Goal: Task Accomplishment & Management: Complete application form

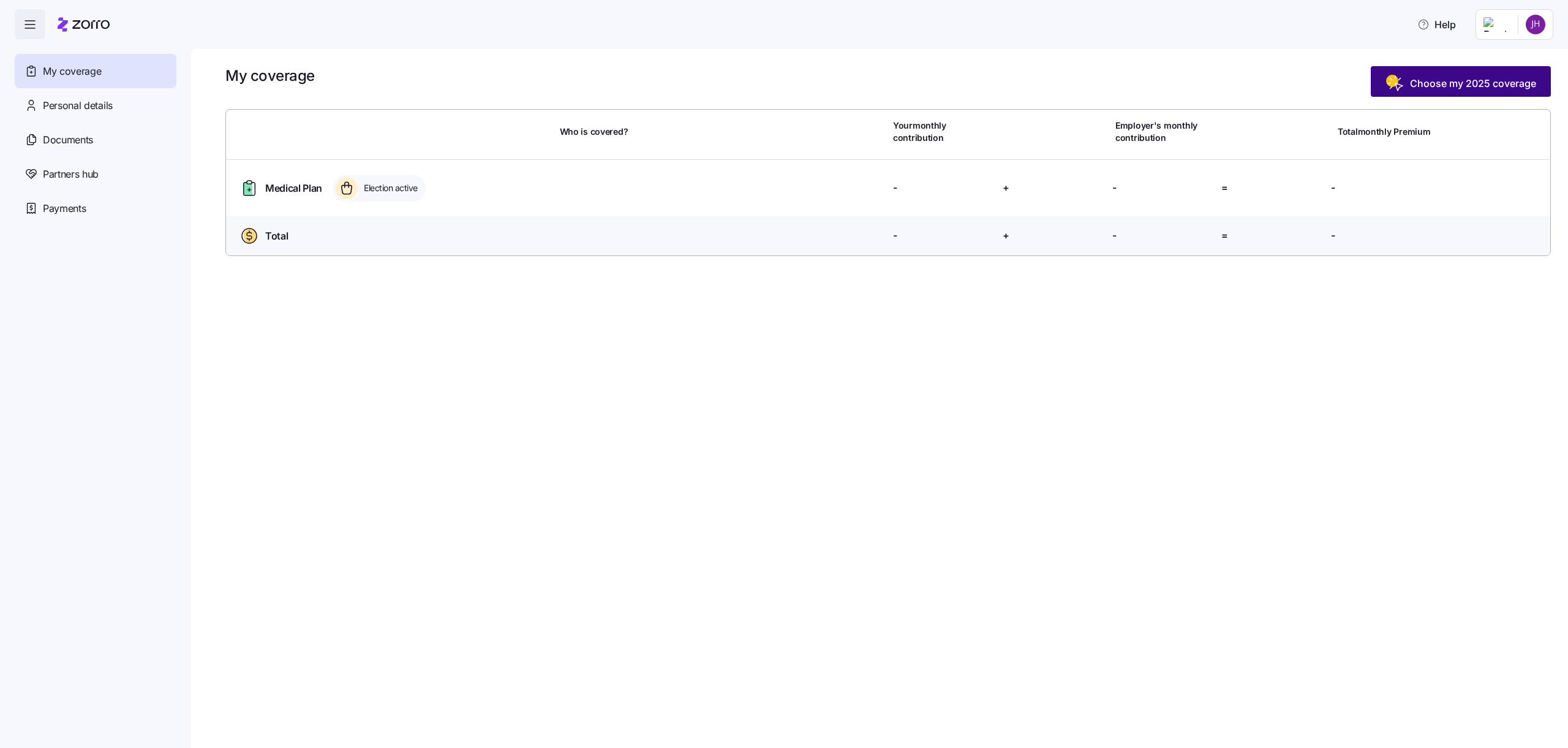
click at [1419, 89] on span "Choose my 2025 coverage" at bounding box center [1473, 83] width 126 height 15
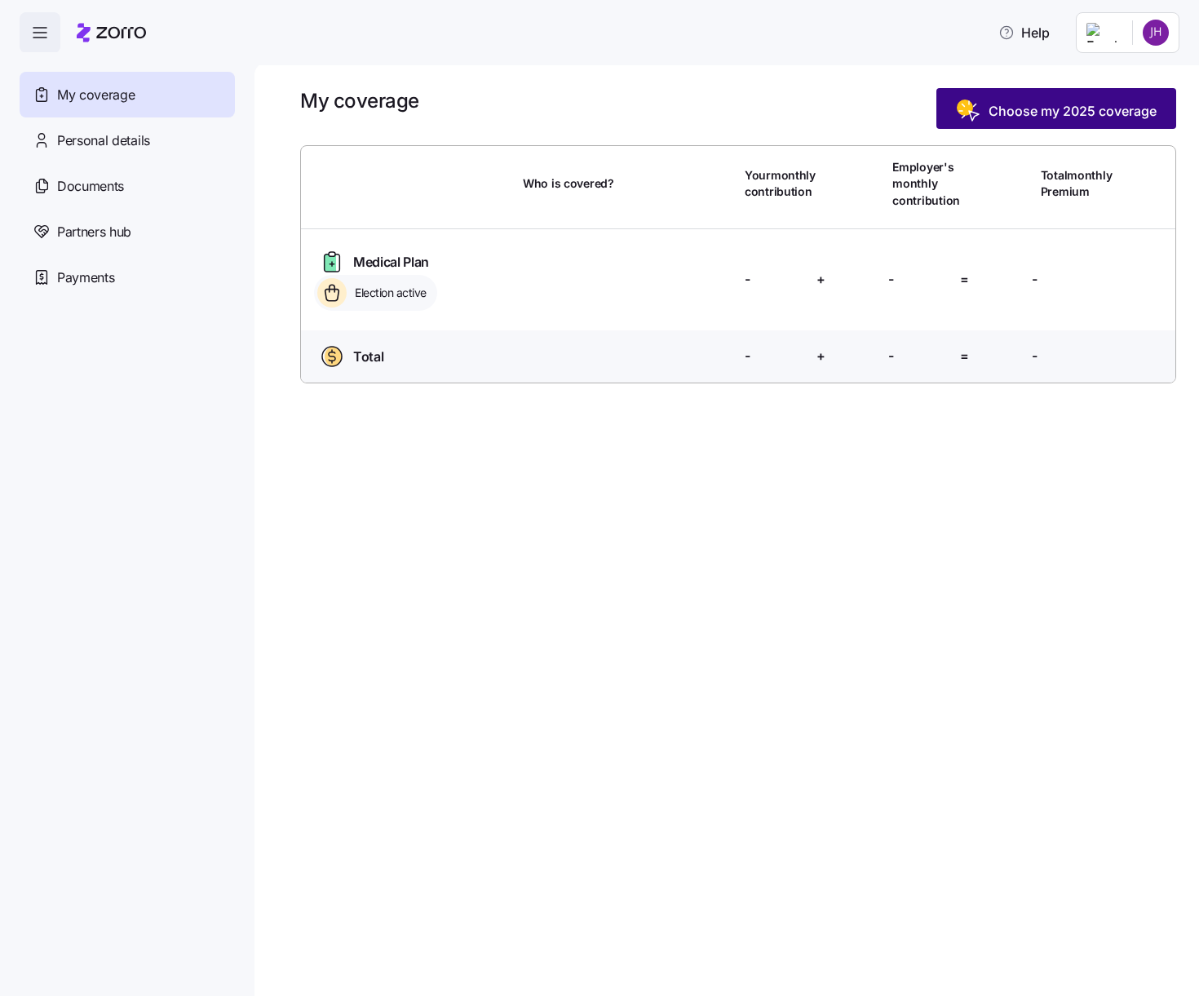
click at [1115, 112] on span "Choose my 2025 coverage" at bounding box center [1072, 111] width 168 height 20
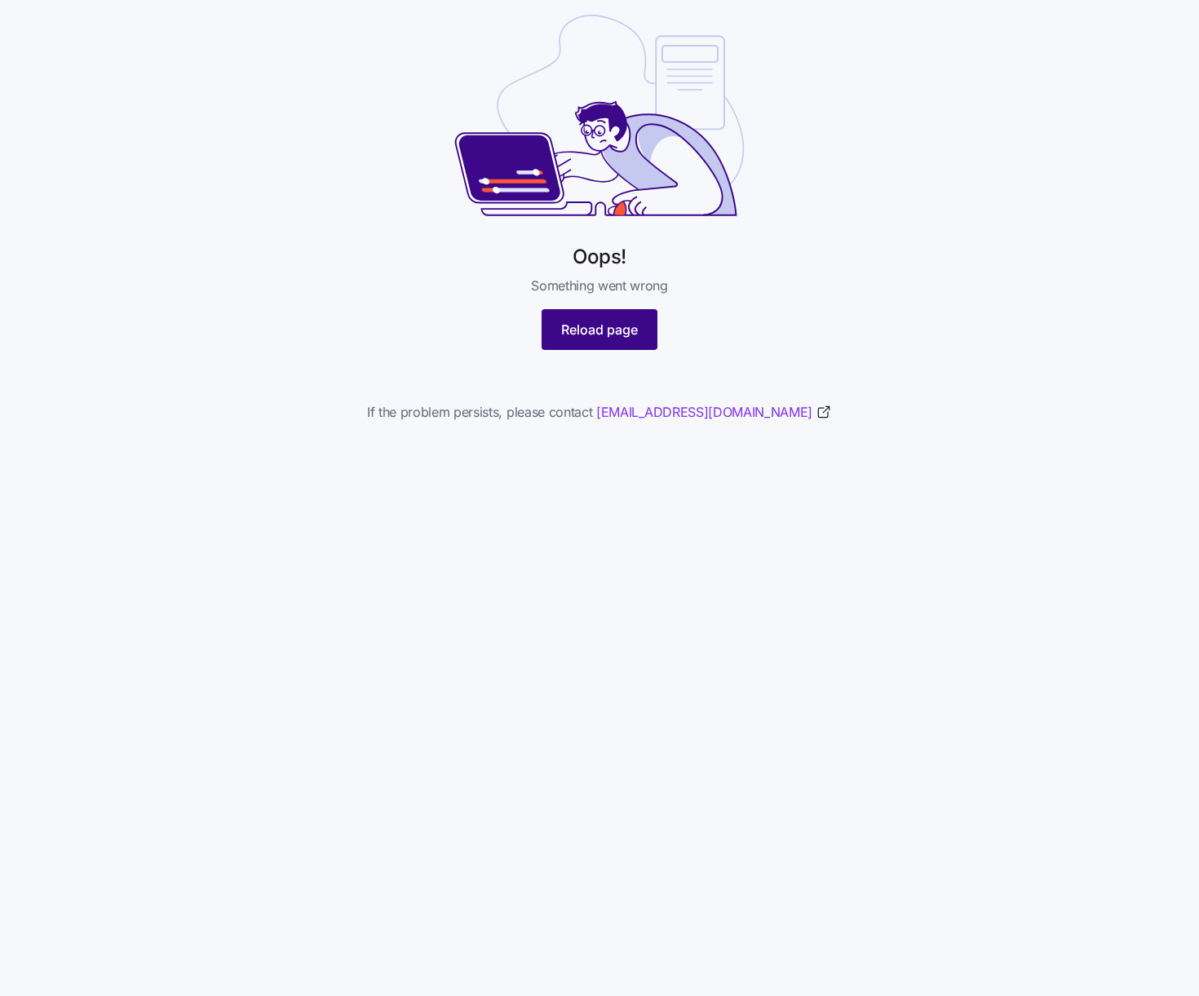
click at [638, 336] on button "Reload page" at bounding box center [600, 329] width 116 height 41
click at [603, 325] on span "Reload page" at bounding box center [599, 330] width 77 height 20
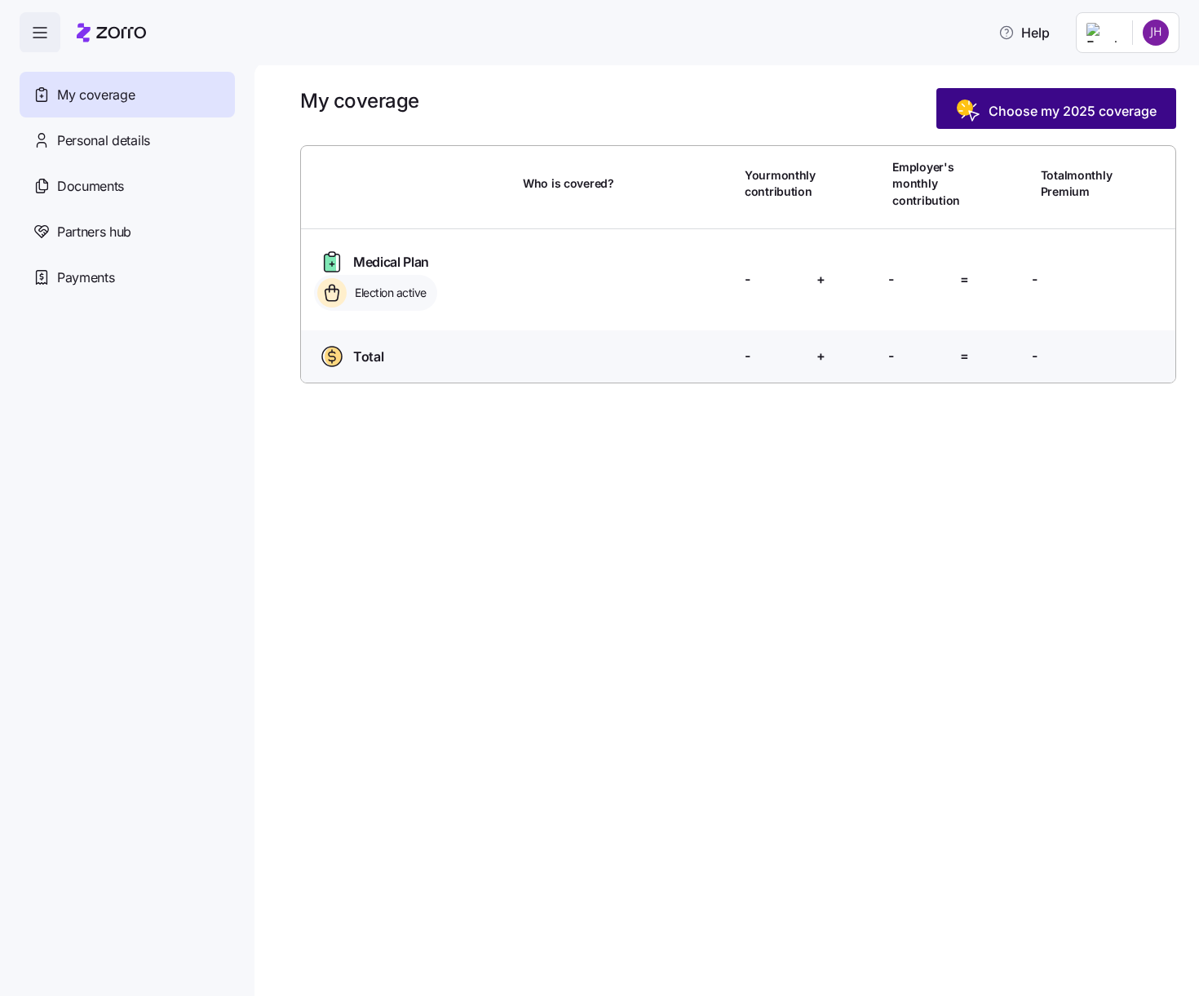
click at [1027, 100] on span "Choose my 2025 coverage" at bounding box center [1056, 111] width 201 height 26
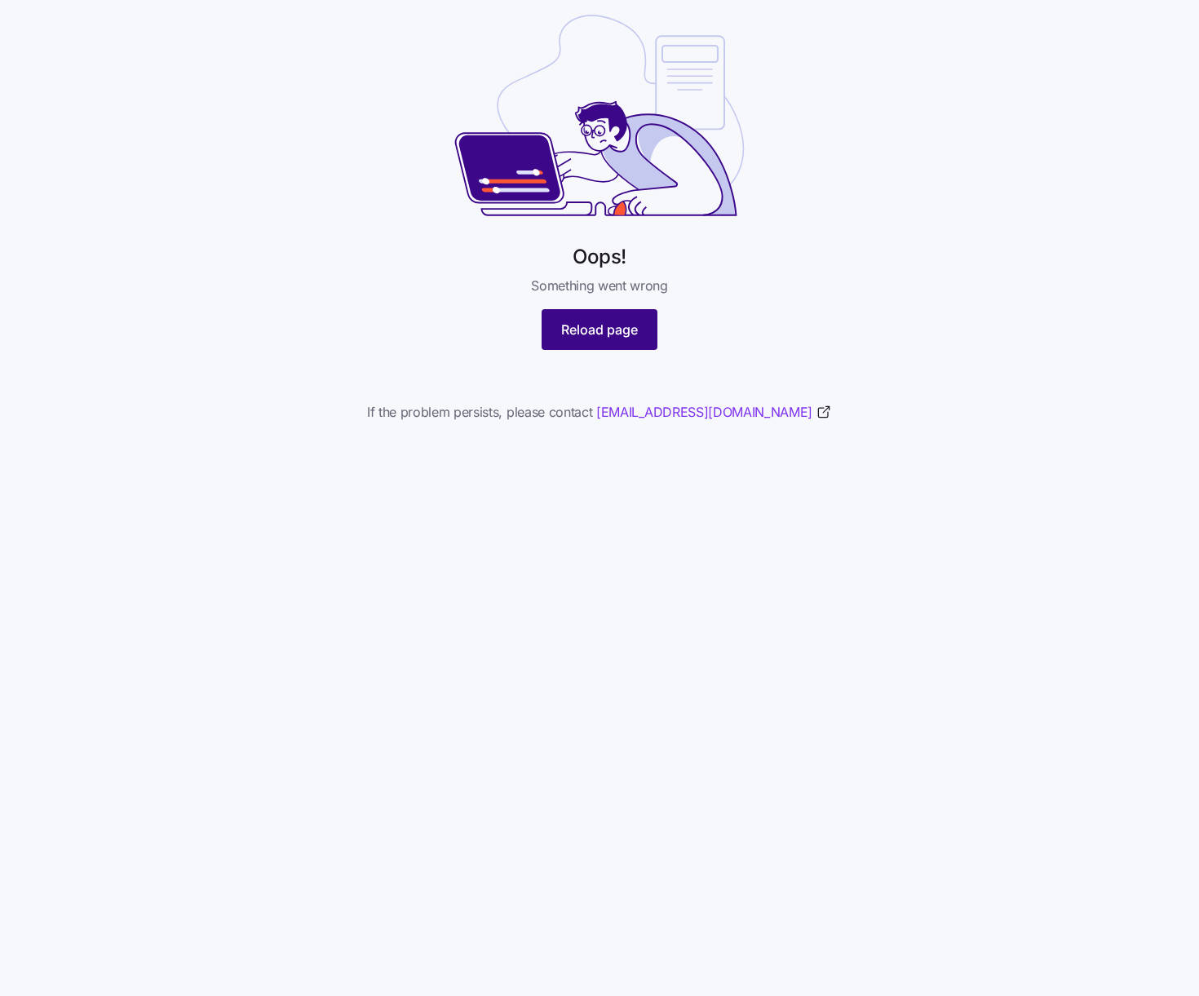
click at [639, 343] on button "Reload page" at bounding box center [600, 329] width 116 height 41
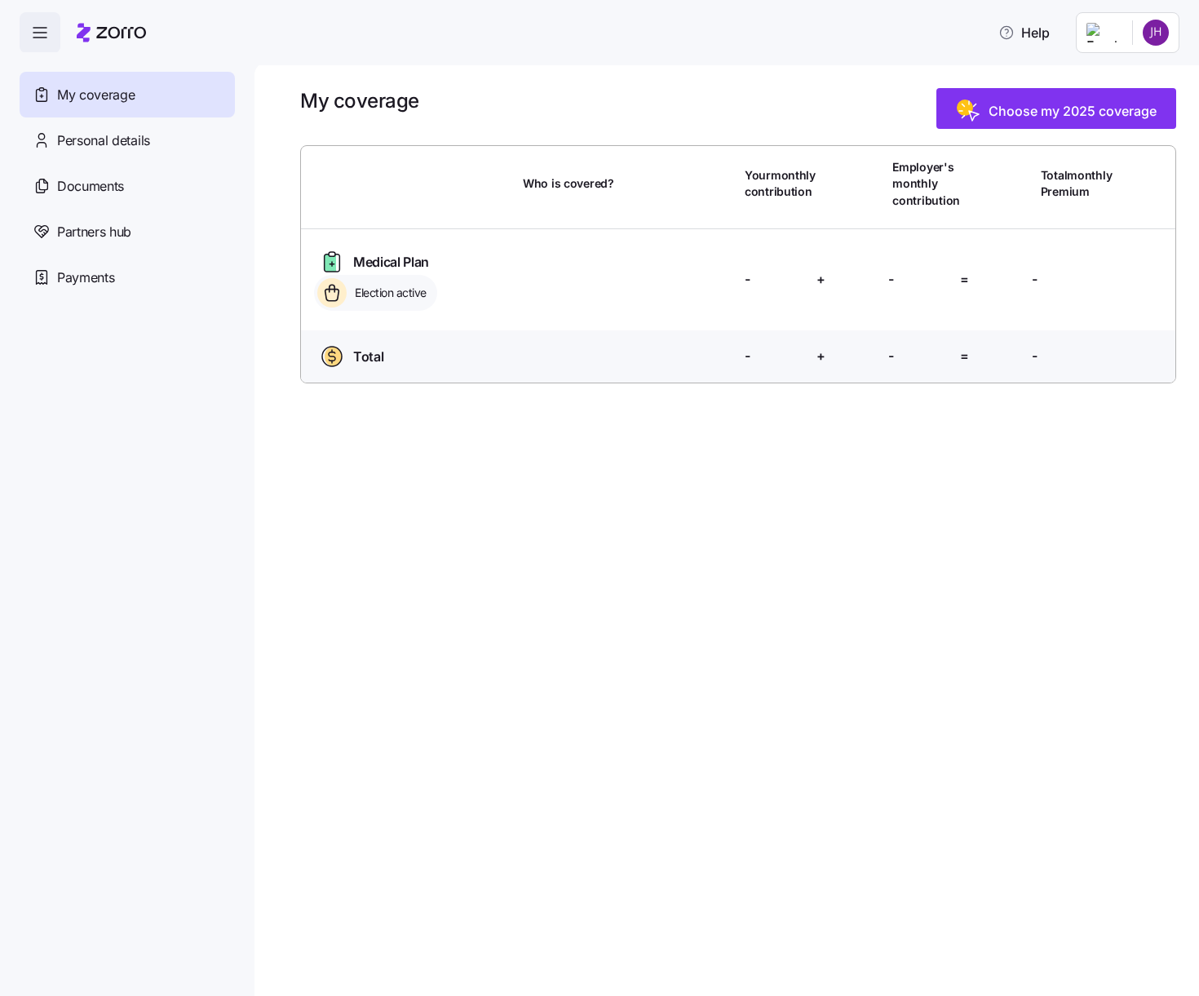
click at [674, 568] on div "My coverage Choose my 2025 coverage Who is covered? Your monthly contribution E…" at bounding box center [726, 529] width 944 height 934
click at [1095, 94] on button "Choose my 2025 coverage" at bounding box center [1056, 108] width 240 height 41
click at [1005, 109] on span "Choose my 2025 coverage" at bounding box center [1072, 111] width 168 height 20
click at [1147, 39] on html "Help My coverage Personal details Documents Partners hub Payments My coverage C…" at bounding box center [599, 493] width 1199 height 986
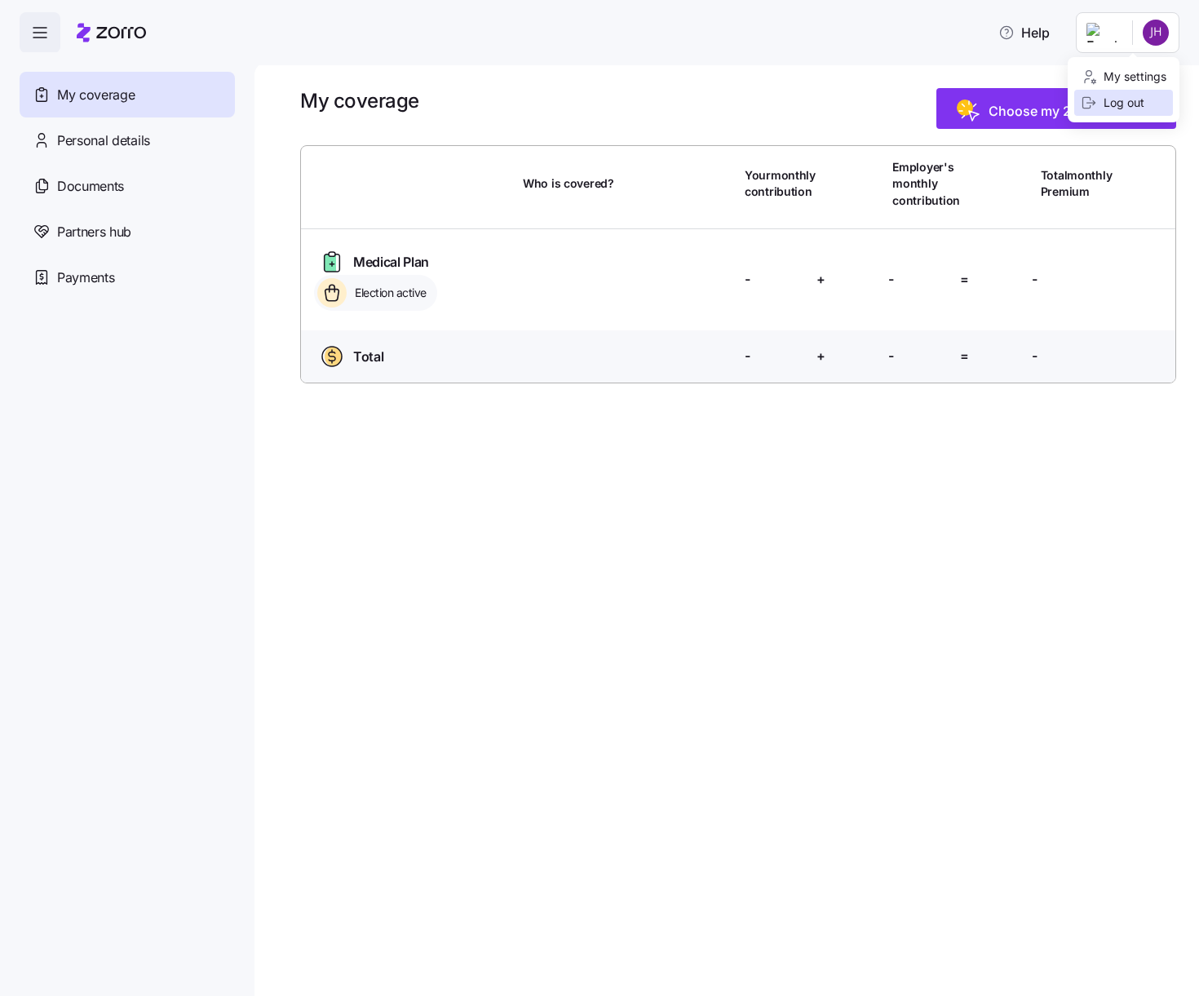
click at [1129, 108] on div "Log out" at bounding box center [1113, 103] width 64 height 18
